Goal: Information Seeking & Learning: Learn about a topic

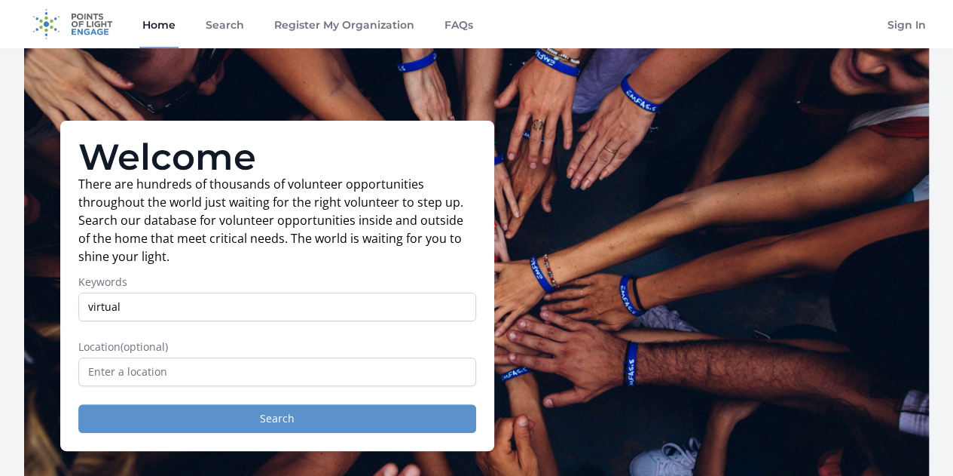
type input "virtual"
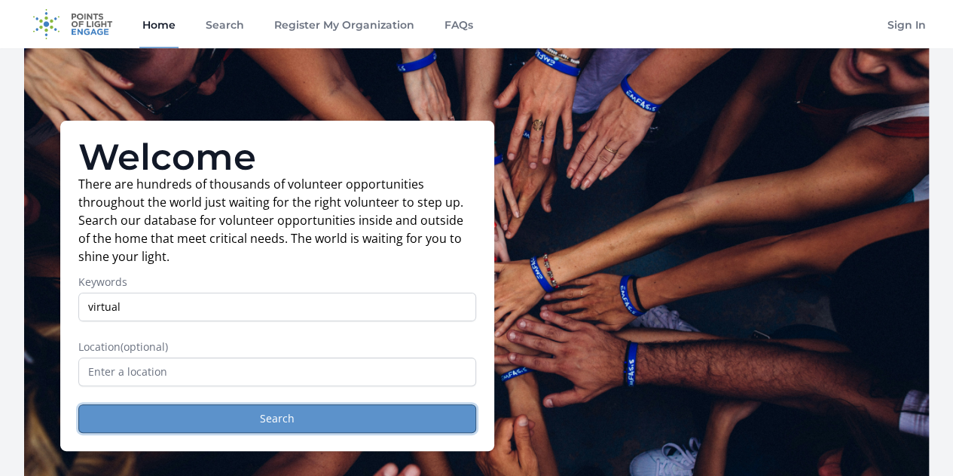
click at [258, 426] on button "Search" at bounding box center [277, 418] width 398 height 29
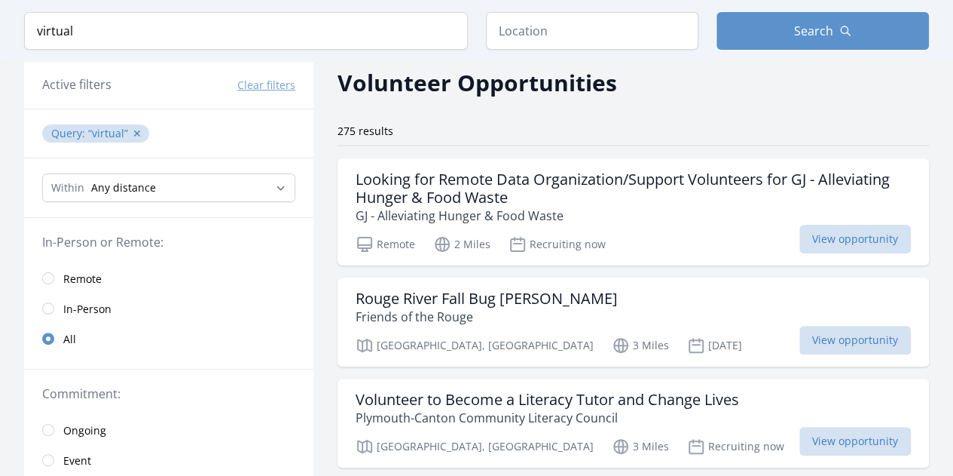
scroll to position [65, 0]
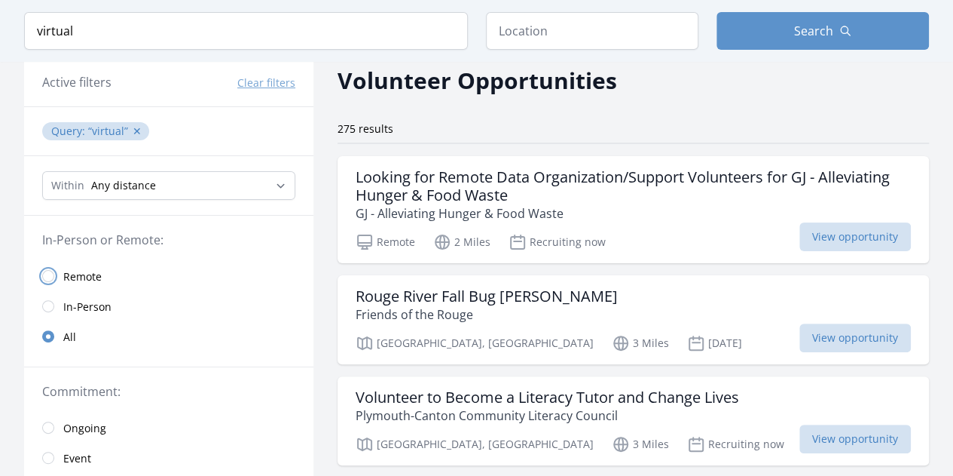
click at [49, 271] on input "radio" at bounding box center [48, 276] width 12 height 12
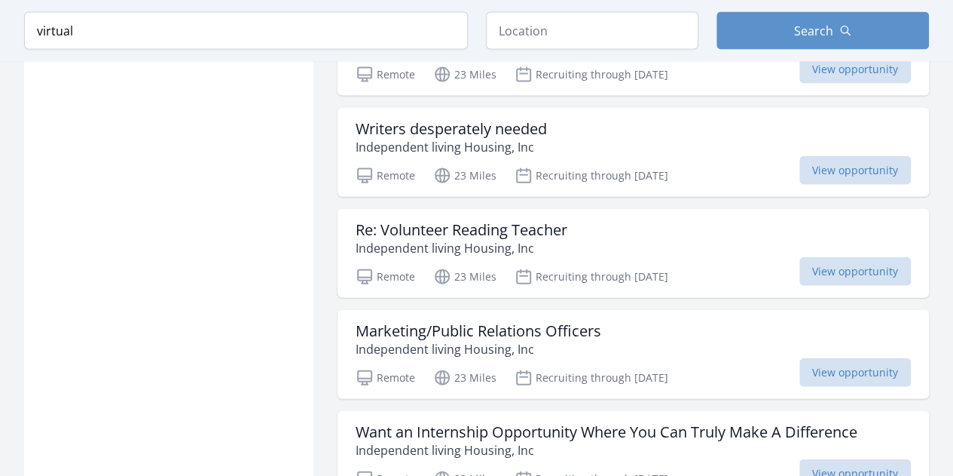
scroll to position [1724, 0]
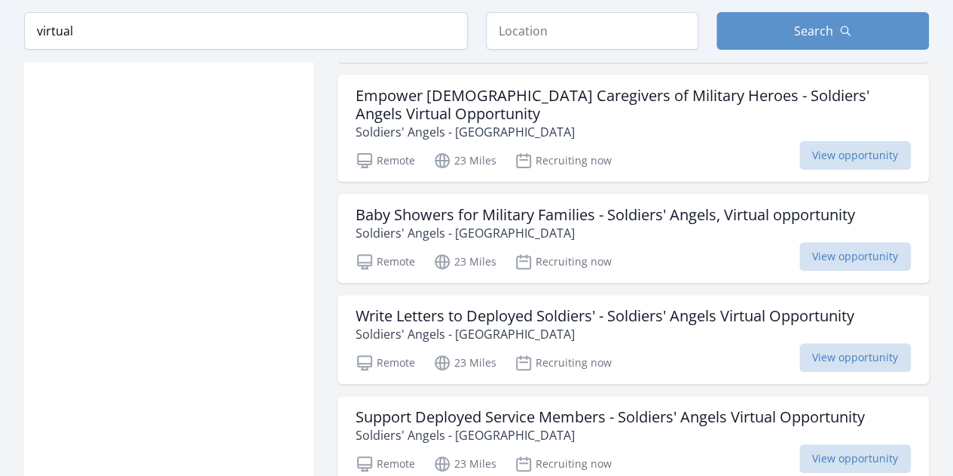
scroll to position [3015, 0]
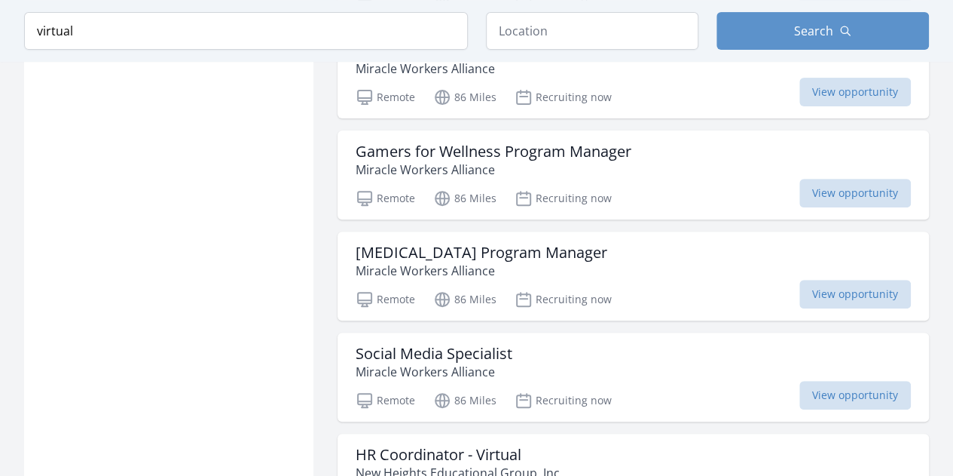
scroll to position [5943, 0]
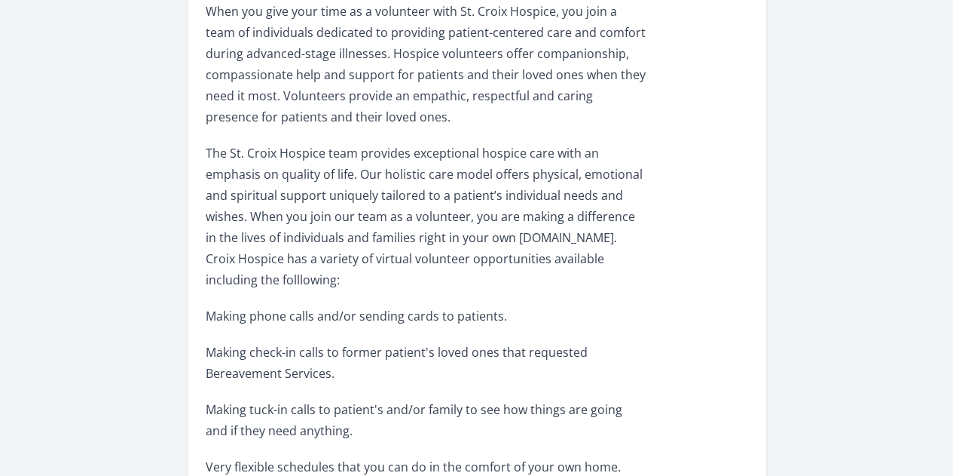
scroll to position [581, 0]
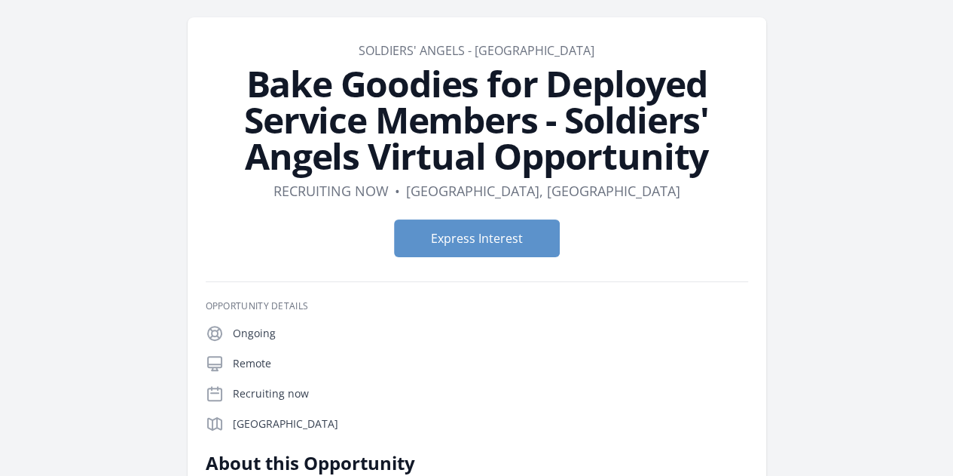
scroll to position [36, 0]
